Goal: Information Seeking & Learning: Learn about a topic

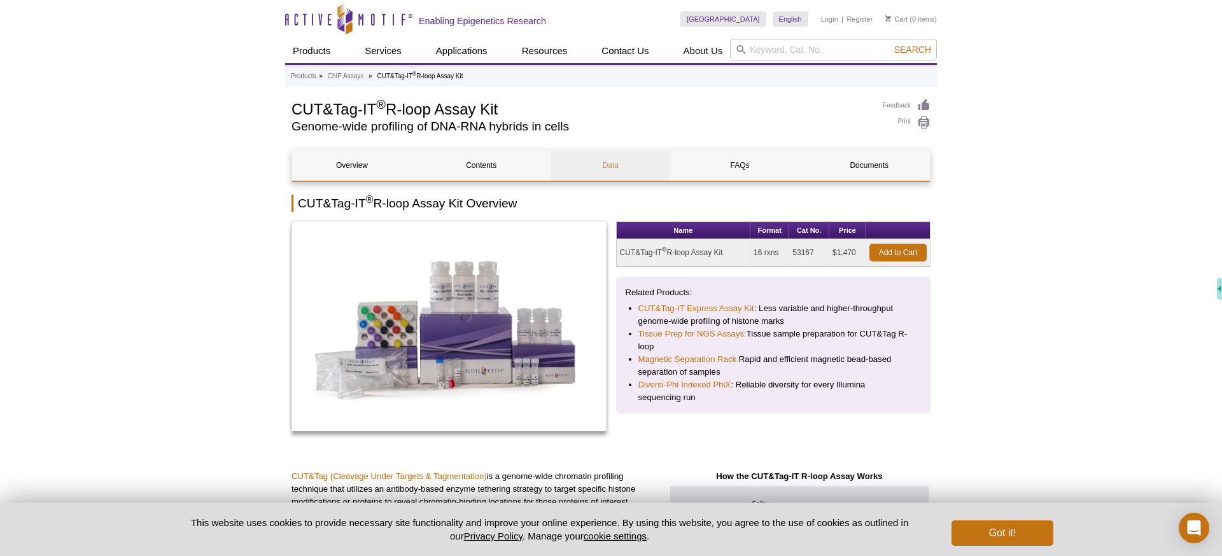
drag, startPoint x: 294, startPoint y: 111, endPoint x: 588, endPoint y: 159, distance: 297.9
click at [508, 111] on h1 "CUT&Tag-IT ® R-loop Assay Kit" at bounding box center [581, 108] width 579 height 19
copy h1 "CUT&Tag-IT ® R-loop Assay Kit"
click at [804, 253] on td "53167" at bounding box center [809, 252] width 40 height 27
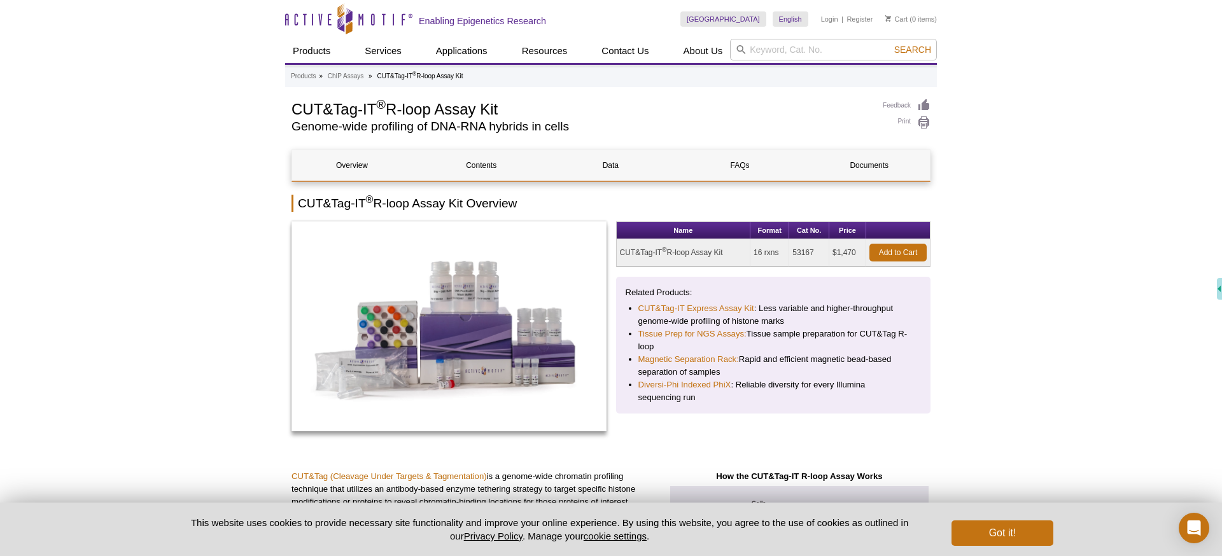
copy td "53167"
click at [654, 252] on td "CUT&Tag-IT ® R-loop Assay Kit" at bounding box center [684, 252] width 134 height 27
copy td "IT"
click at [654, 252] on td "CUT&Tag-IT ® R-loop Assay Kit" at bounding box center [684, 252] width 134 height 27
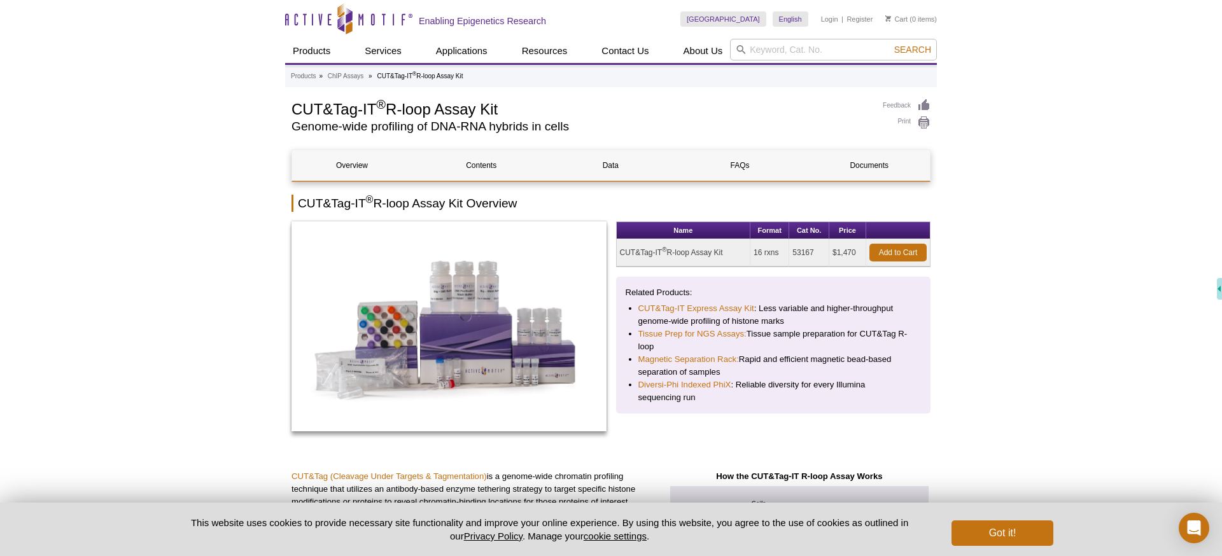
copy tr "CUT&Tag-IT ® R-loop Assay Kit"
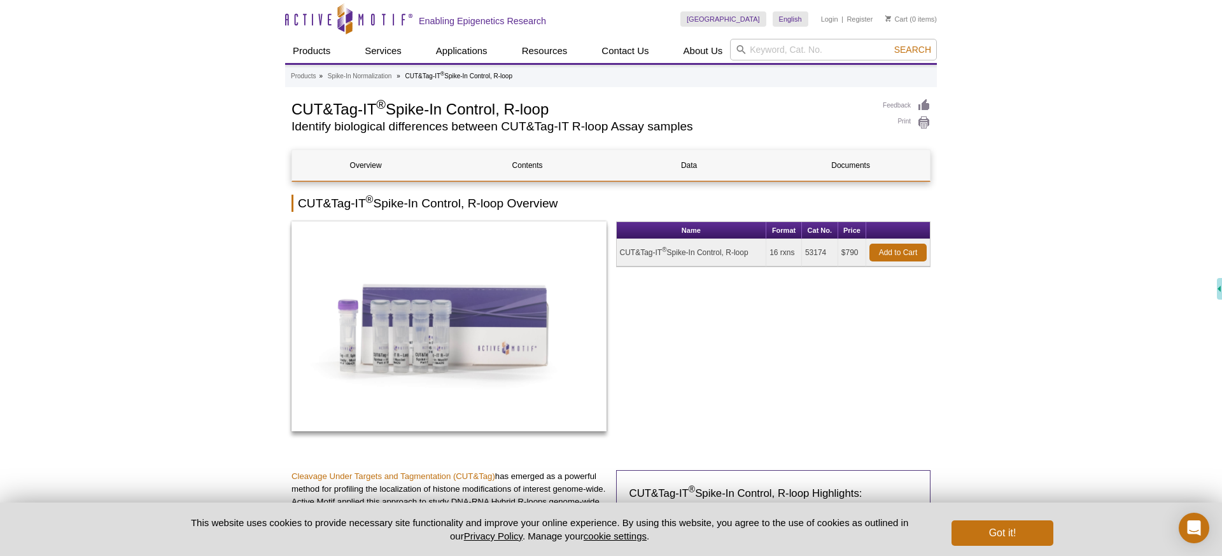
click at [689, 256] on td "CUT&Tag-IT ® Spike-In Control, R-loop" at bounding box center [692, 252] width 150 height 27
copy tr "CUT&Tag-IT ® Spike-In Control, R-loop"
click at [763, 53] on input "search" at bounding box center [833, 50] width 207 height 22
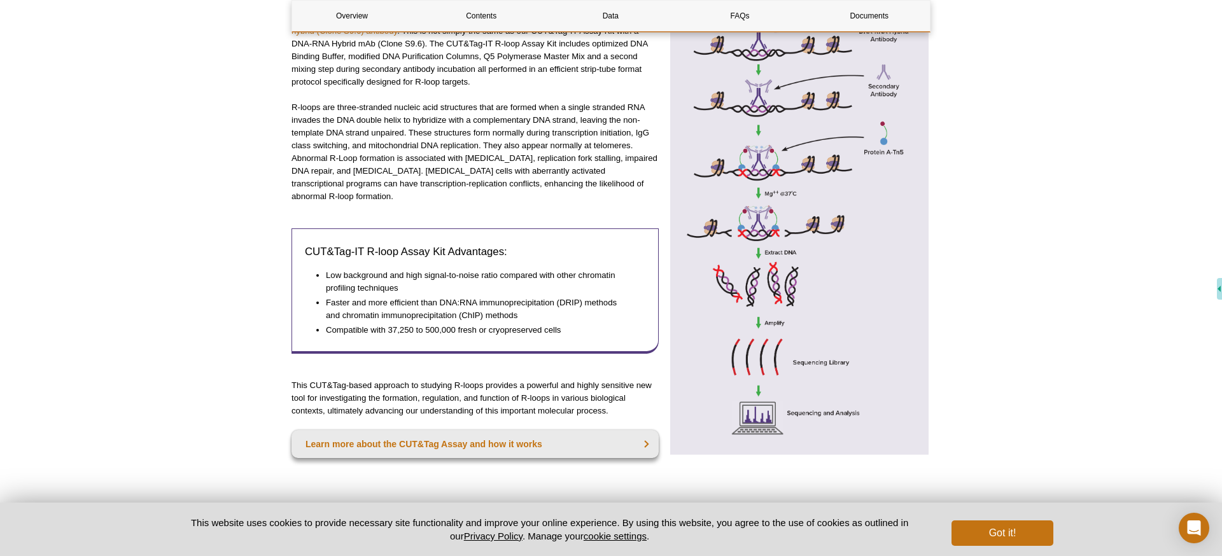
scroll to position [795, 0]
